Goal: Task Accomplishment & Management: Use online tool/utility

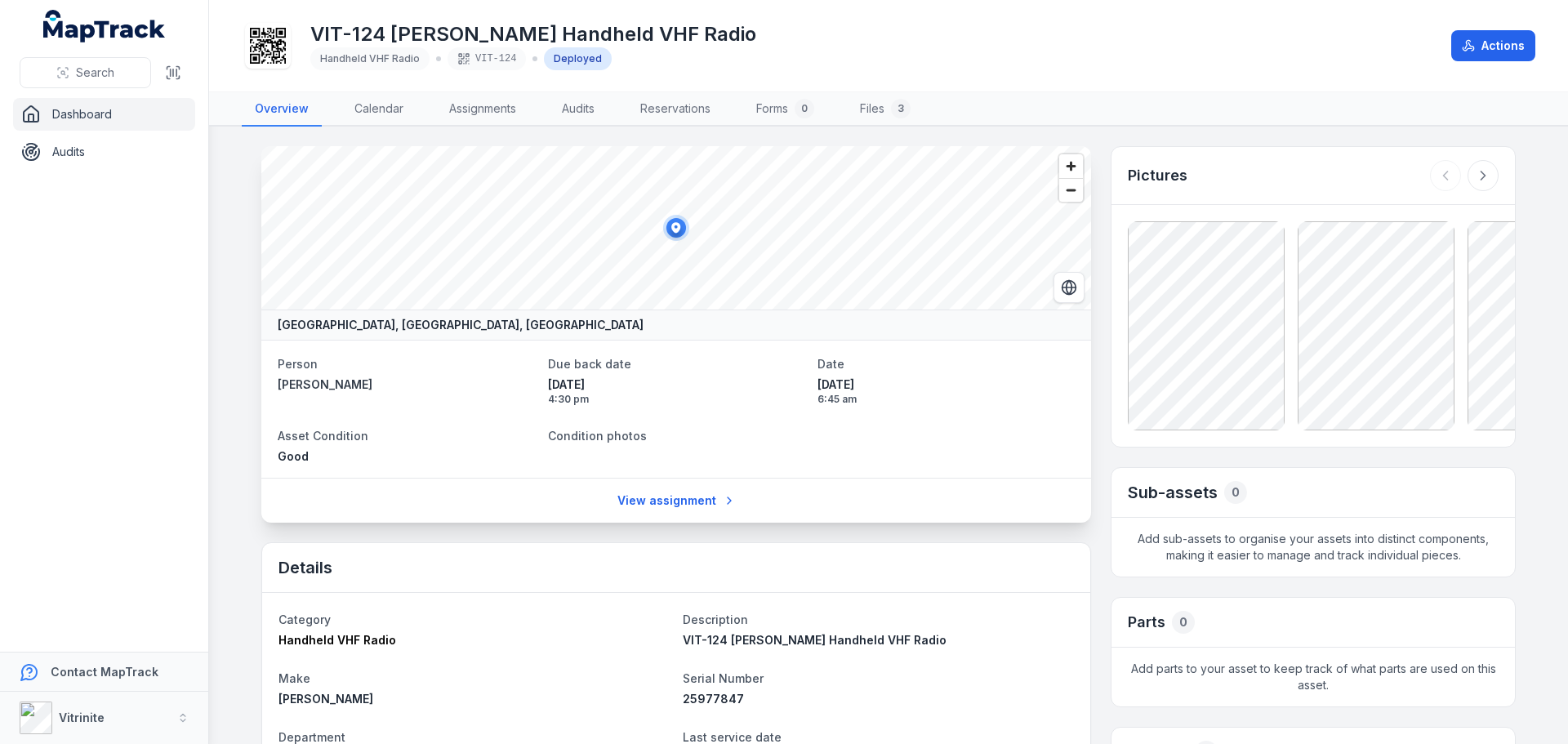
click at [826, 29] on div "VIT-124 [PERSON_NAME] Handheld VHF Radio Handheld VHF Radio VIT-124 Deployed" at bounding box center [839, 46] width 1196 height 52
click at [162, 241] on nav "Dashboard Audits" at bounding box center [104, 375] width 208 height 554
click at [89, 160] on link "Audits" at bounding box center [104, 152] width 182 height 33
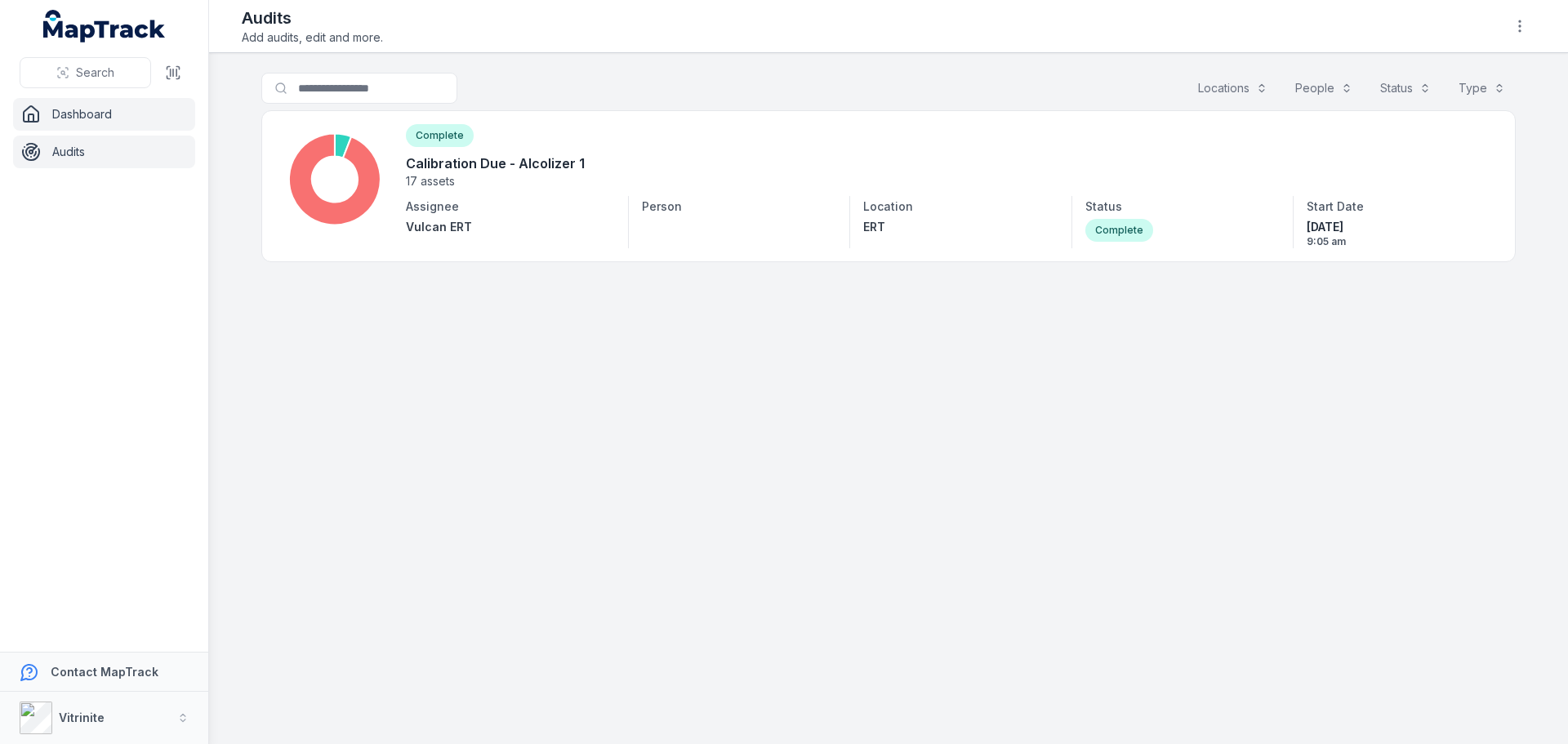
click at [104, 120] on link "Dashboard" at bounding box center [104, 114] width 182 height 33
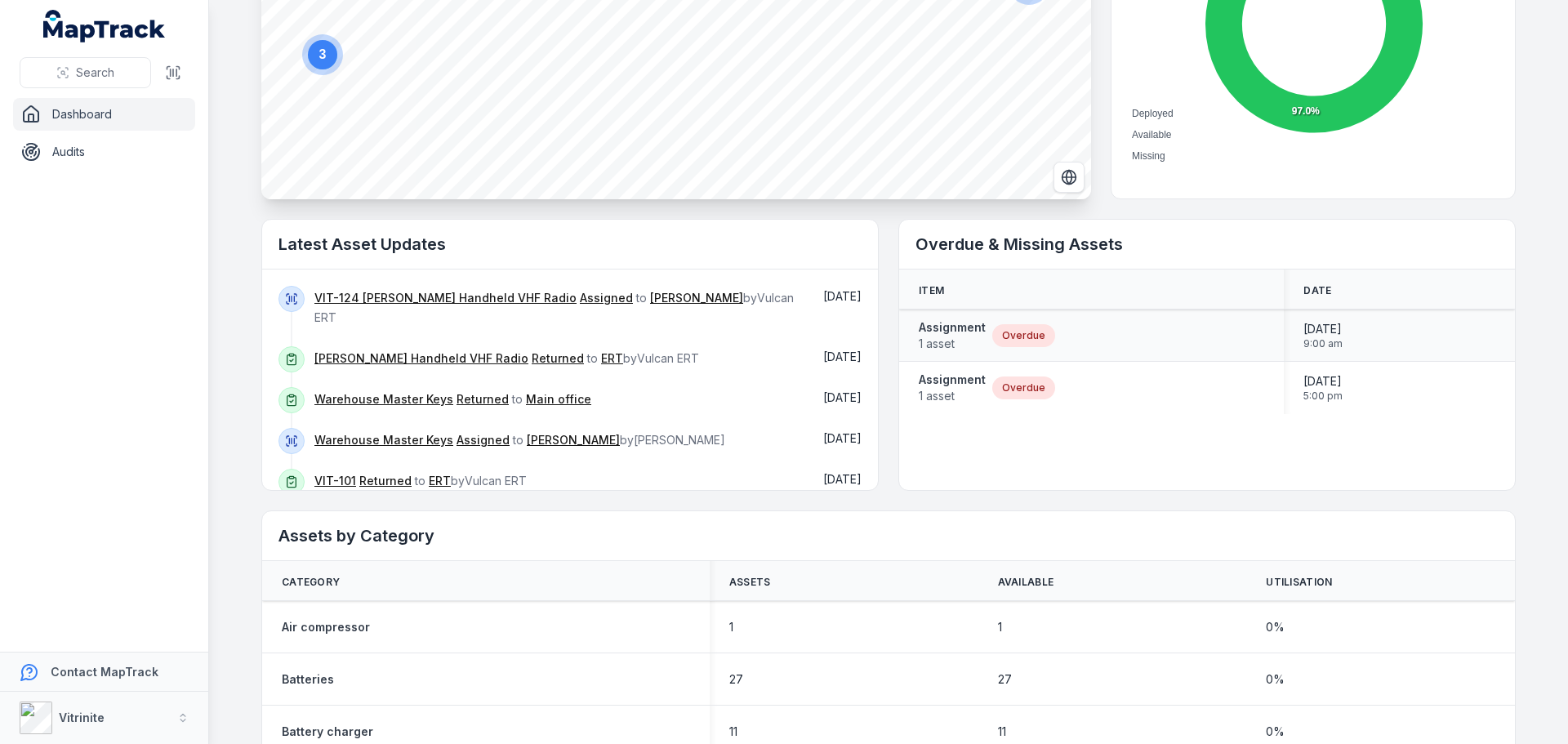
scroll to position [245, 0]
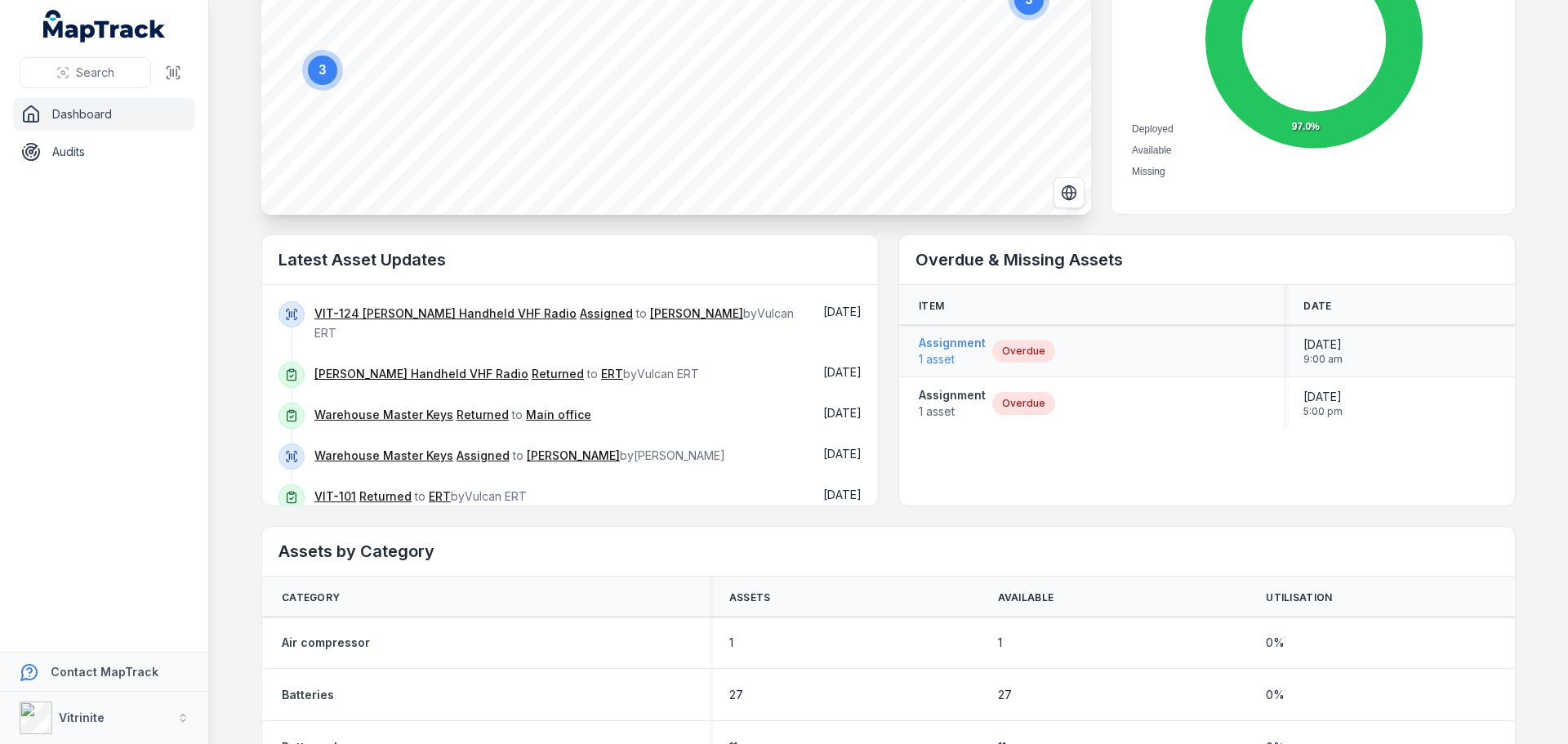
click at [928, 340] on strong "Assignment" at bounding box center [952, 342] width 67 height 16
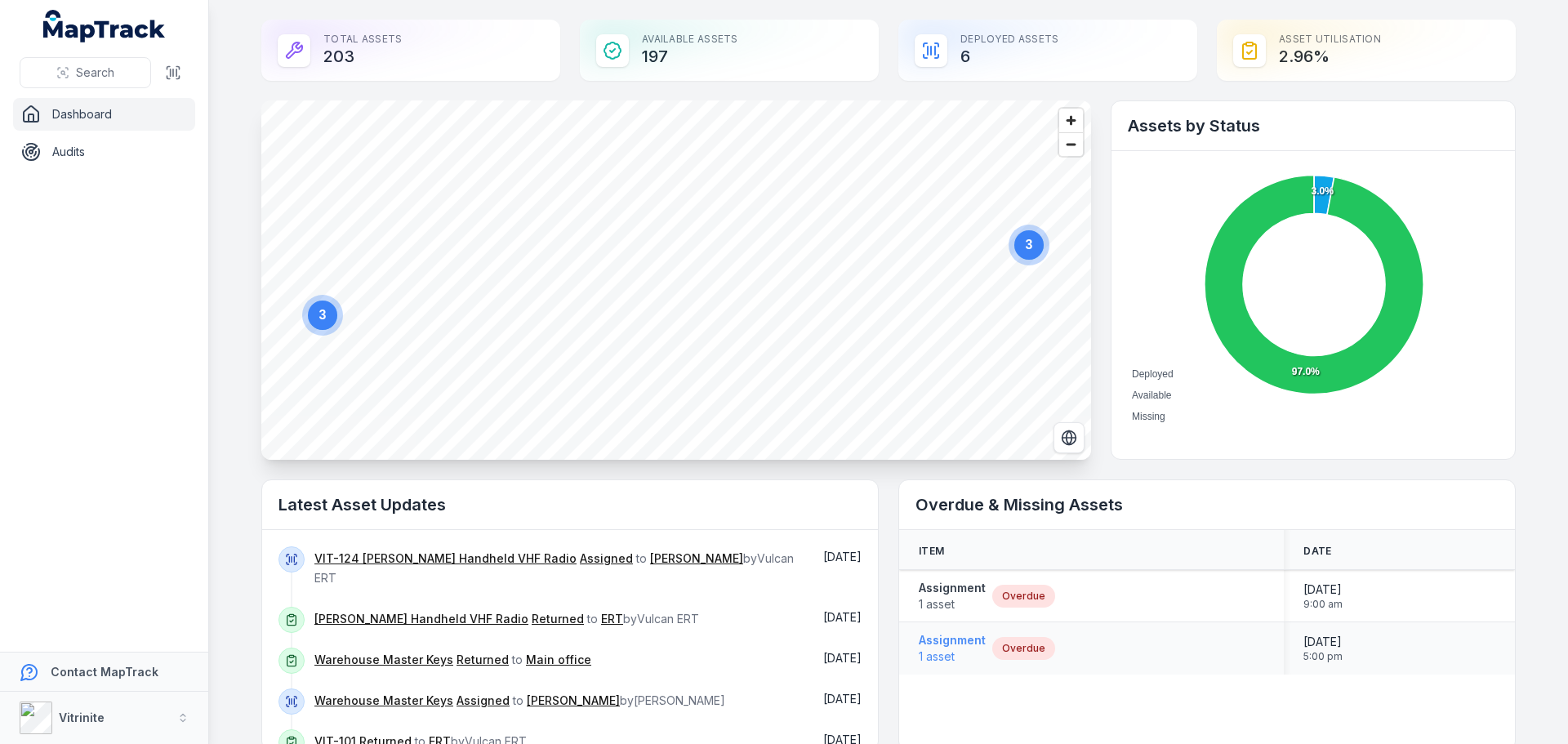
click at [942, 642] on strong "Assignment" at bounding box center [952, 640] width 67 height 16
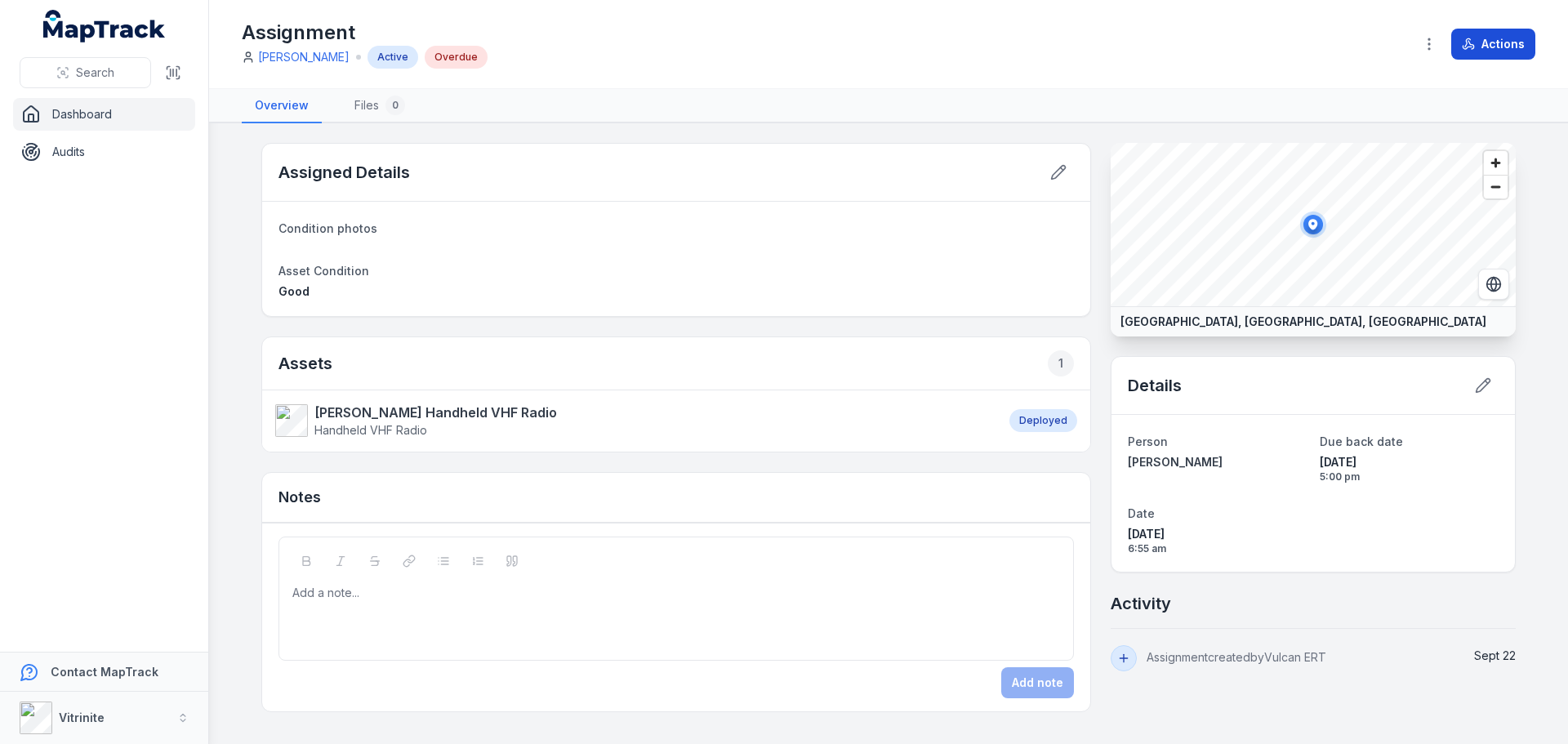
click at [1490, 40] on button "Actions" at bounding box center [1494, 44] width 84 height 31
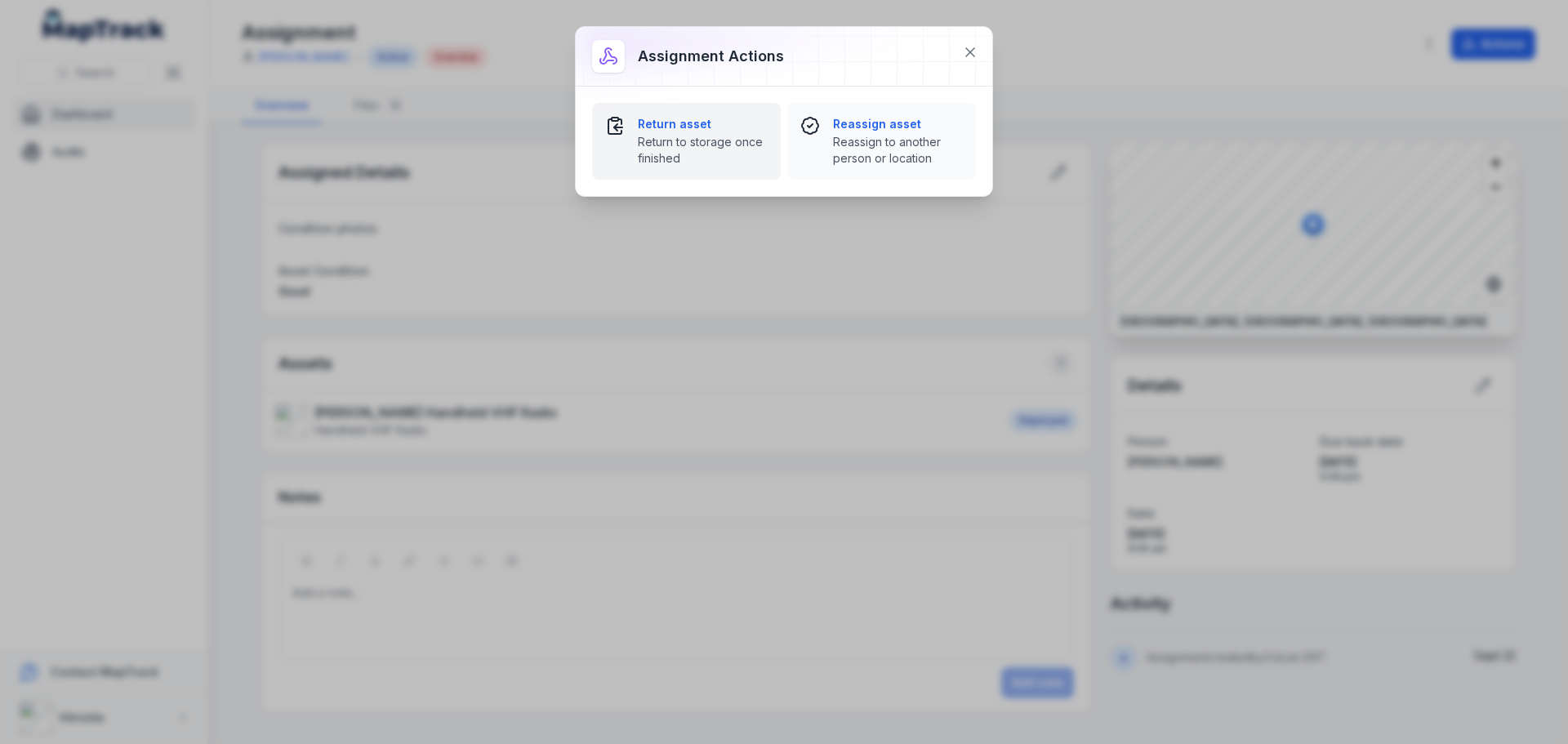
click at [718, 141] on span "Return to storage once finished" at bounding box center [703, 151] width 130 height 33
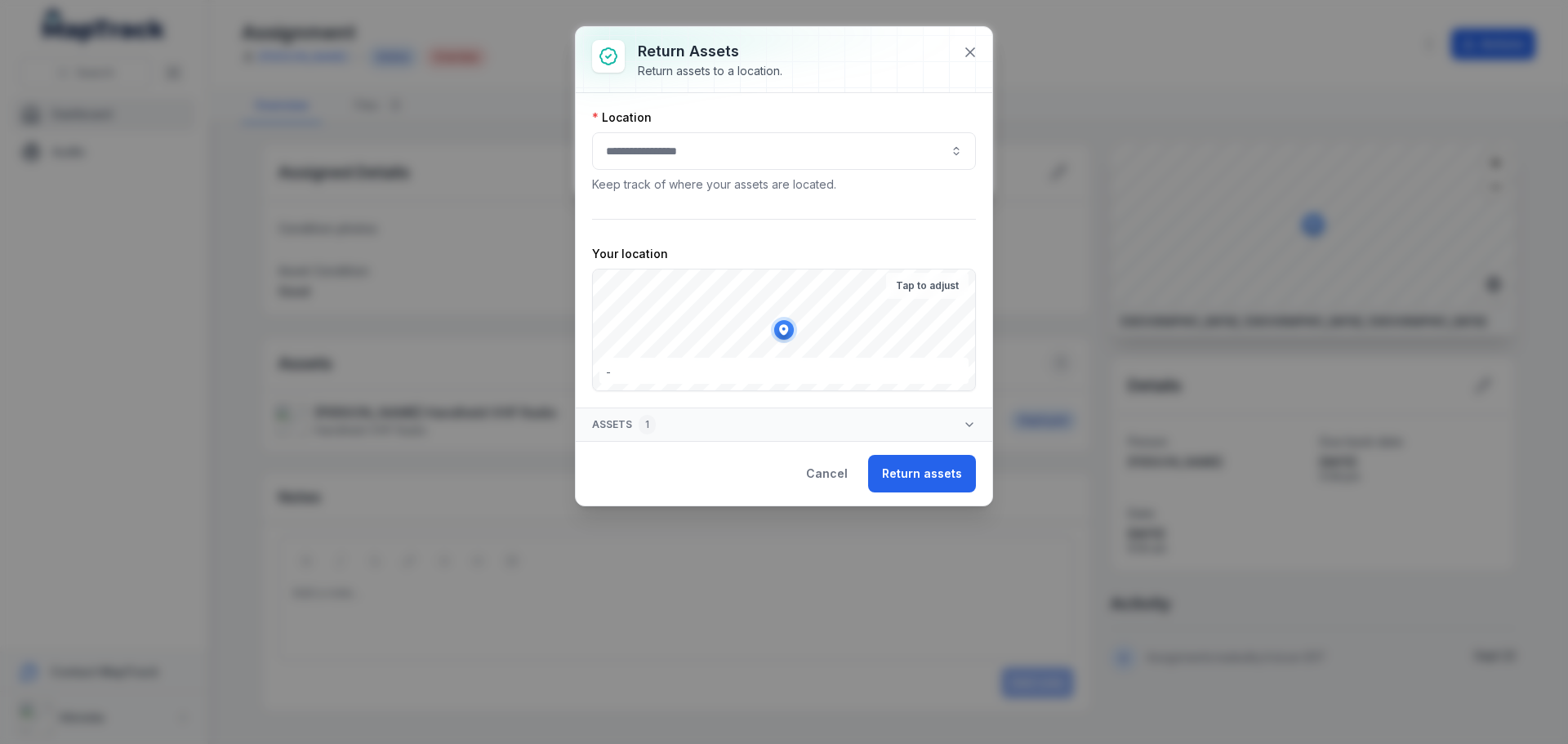
click at [735, 151] on button "button" at bounding box center [784, 151] width 384 height 38
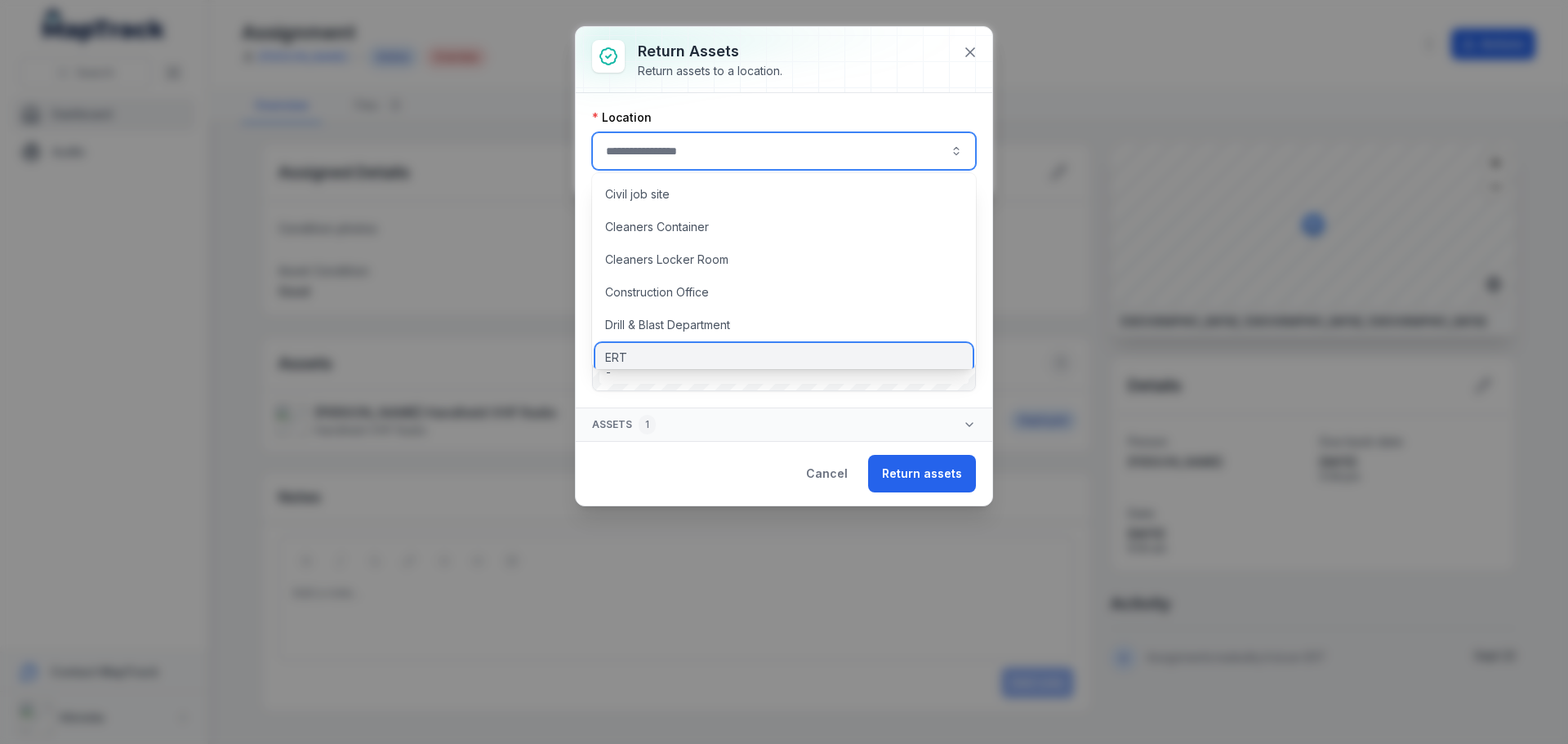
click at [675, 350] on div "ERT" at bounding box center [784, 358] width 378 height 29
type input "***"
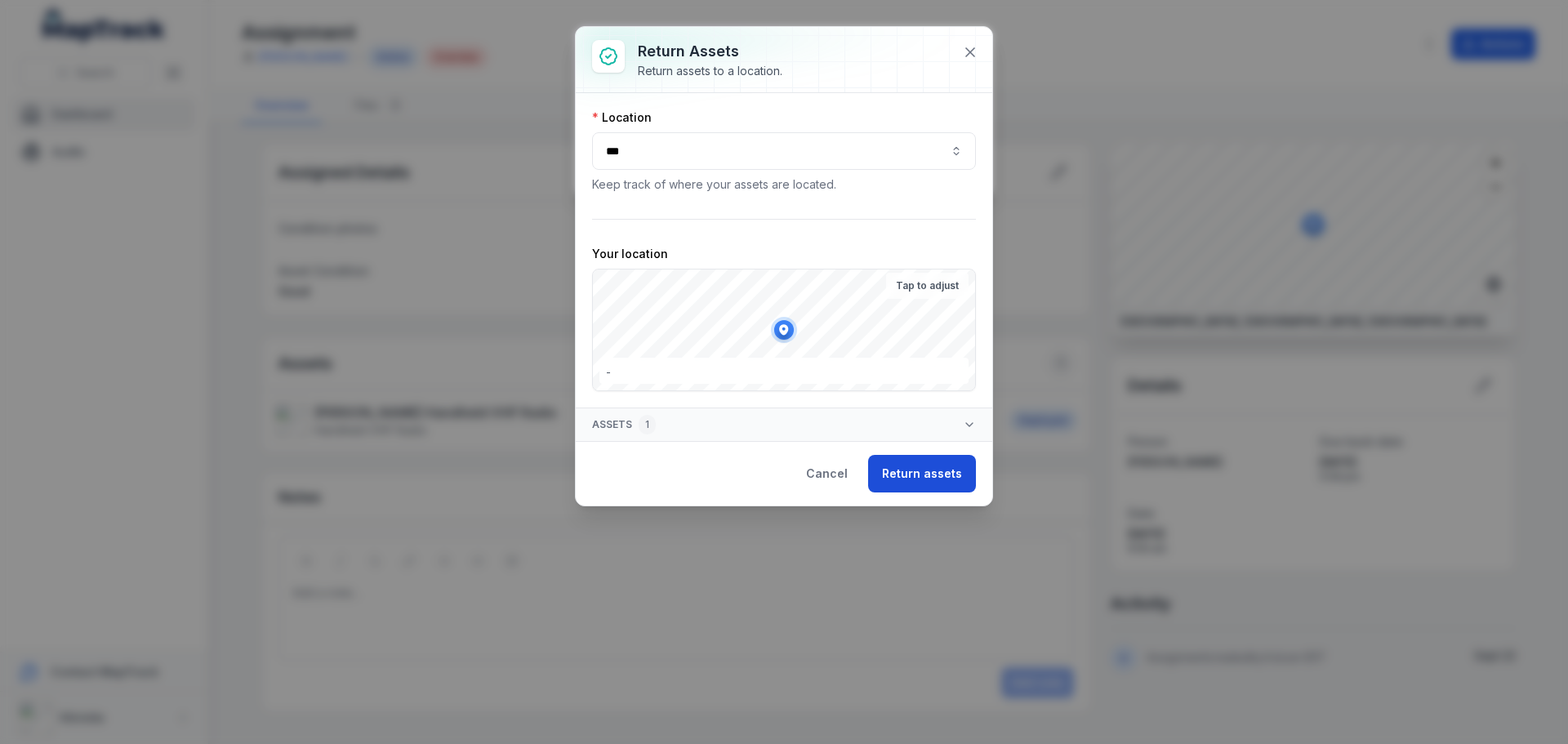
click at [907, 470] on button "Return assets" at bounding box center [922, 474] width 108 height 38
